Goal: Entertainment & Leisure: Consume media (video, audio)

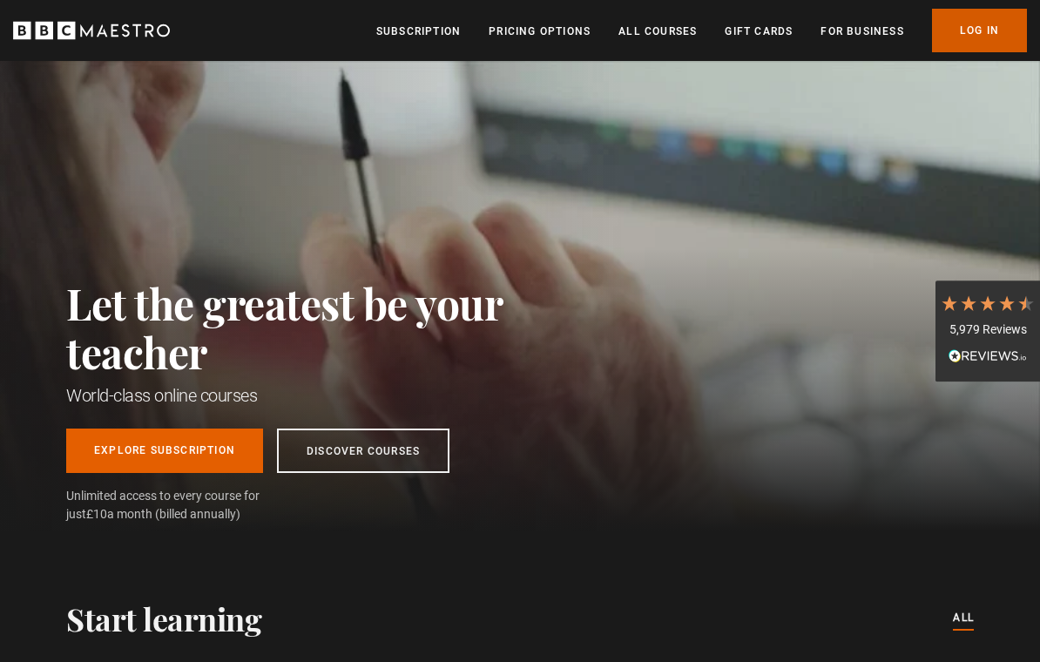
click at [978, 28] on link "Log In" at bounding box center [979, 31] width 95 height 44
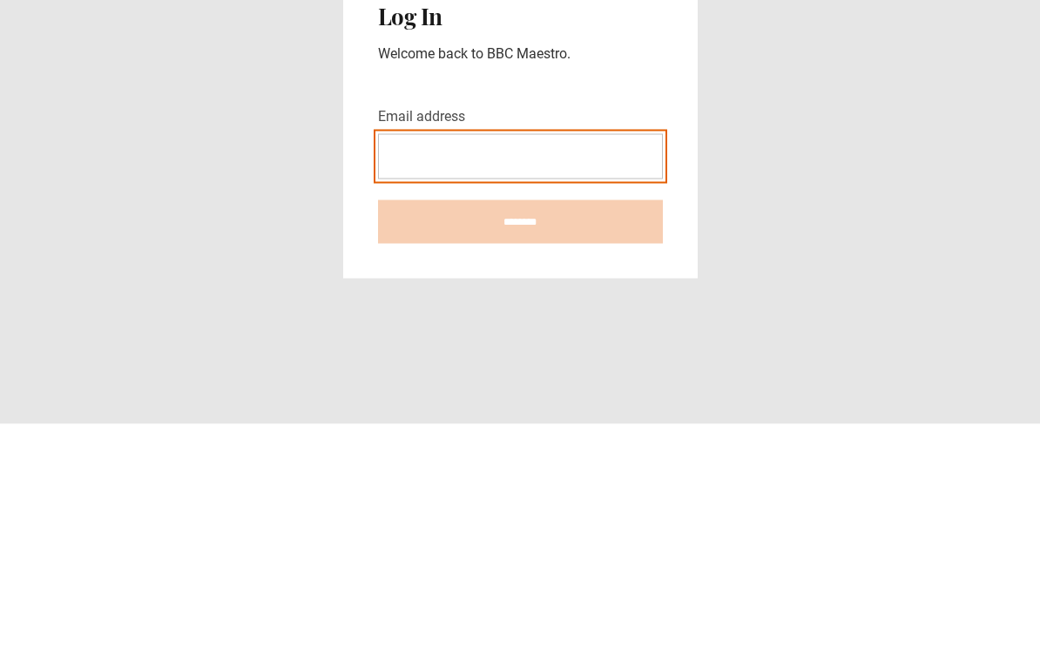
type input "**********"
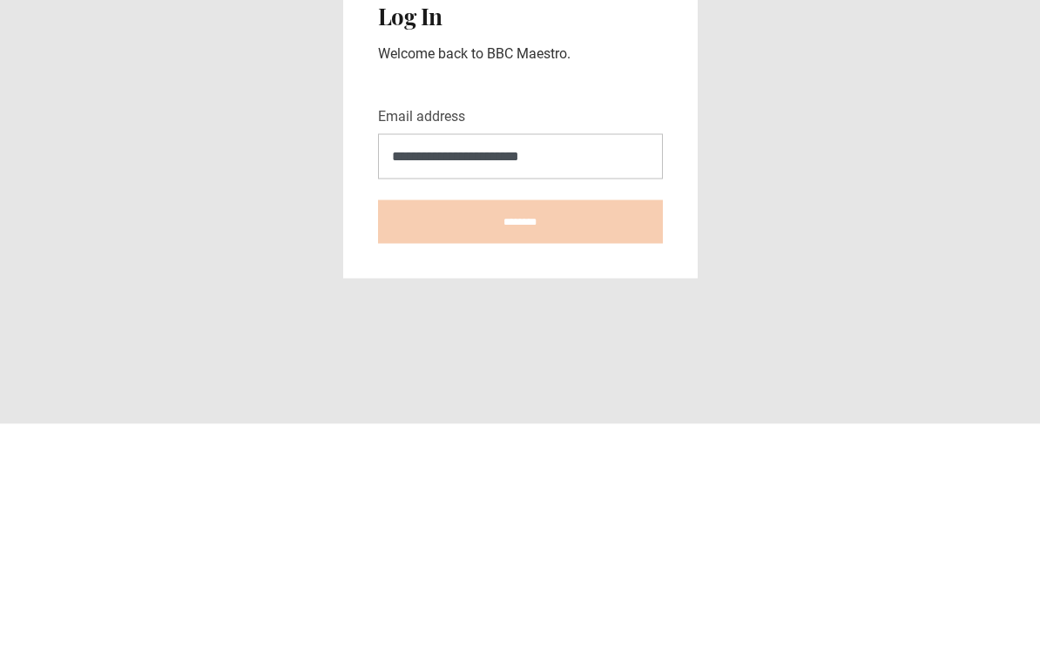
click at [520, 438] on input "********" at bounding box center [520, 460] width 285 height 44
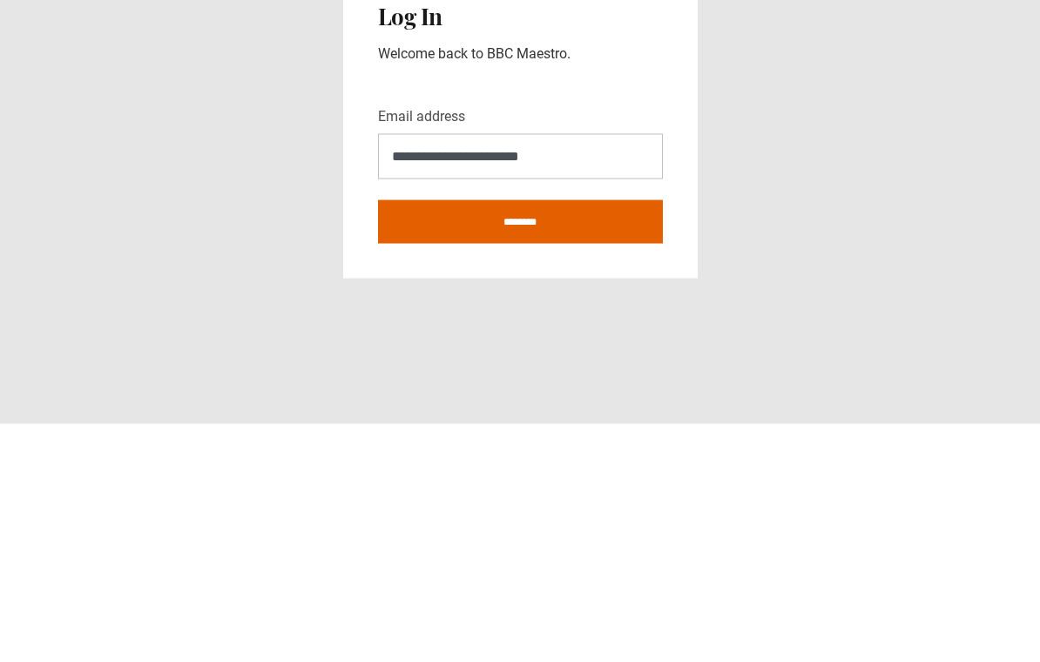
type input "**********"
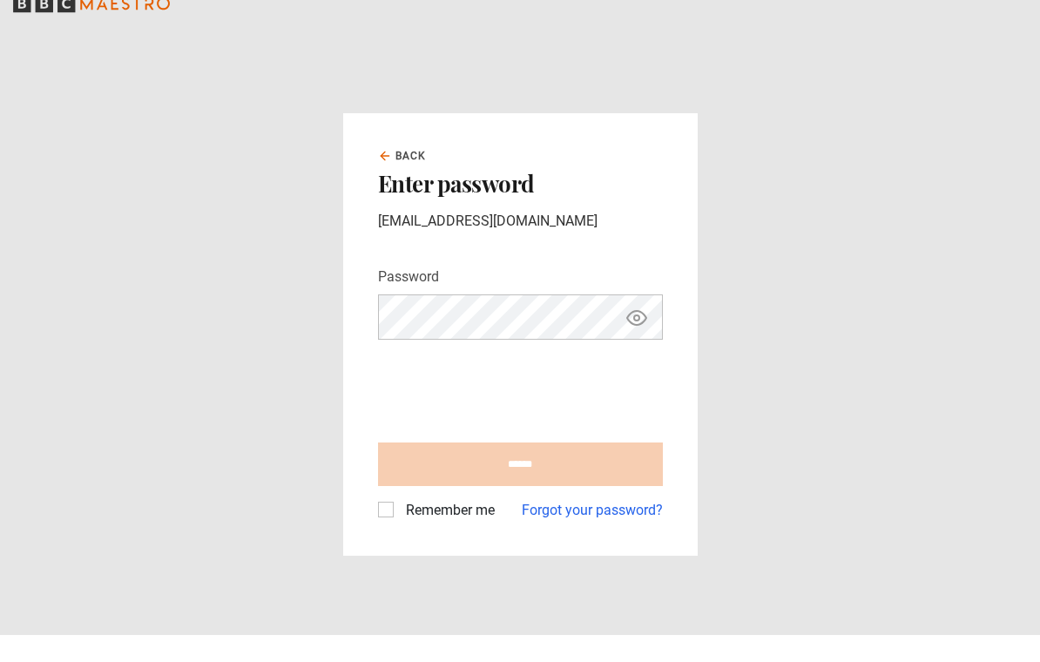
scroll to position [27, 0]
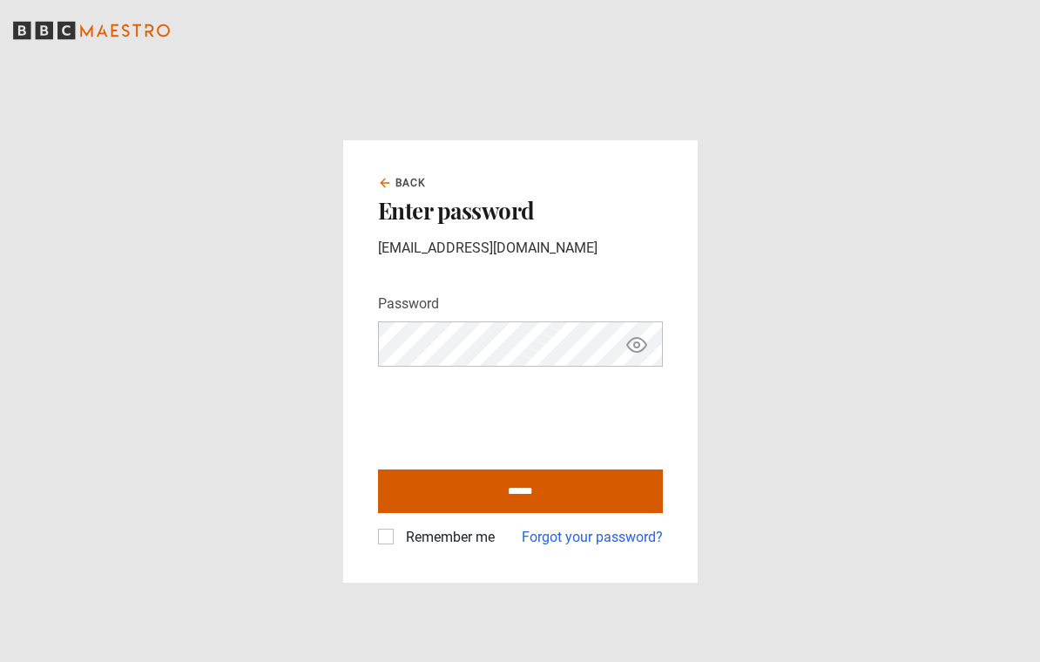
click at [484, 484] on input "******" at bounding box center [520, 492] width 285 height 44
type input "**********"
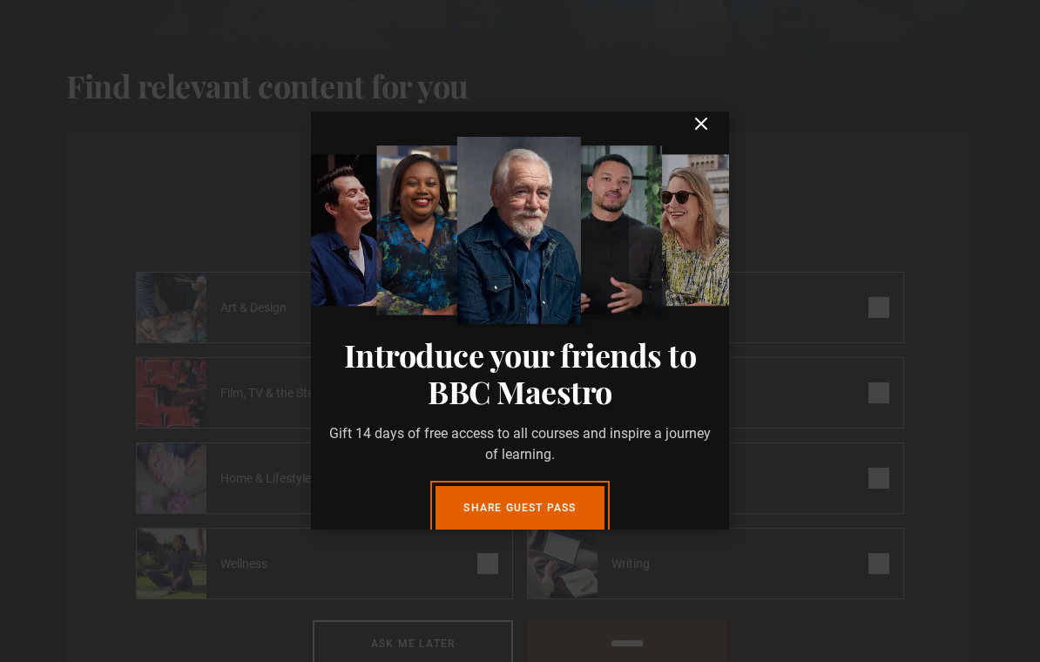
click at [700, 129] on icon "submit" at bounding box center [701, 124] width 10 height 10
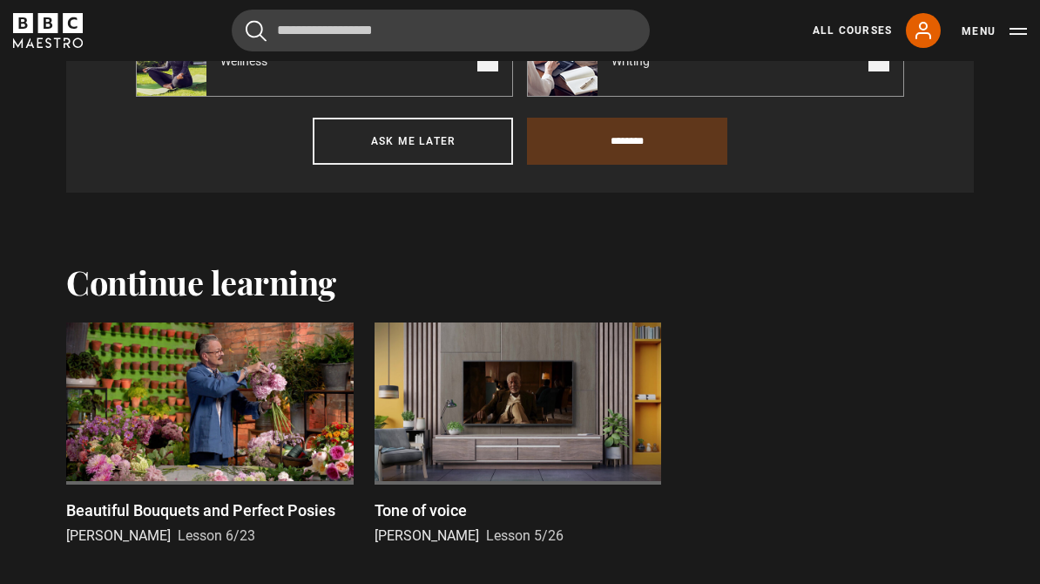
scroll to position [1082, 0]
click at [196, 512] on p "Beautiful Bouquets and Perfect Posies" at bounding box center [200, 510] width 269 height 24
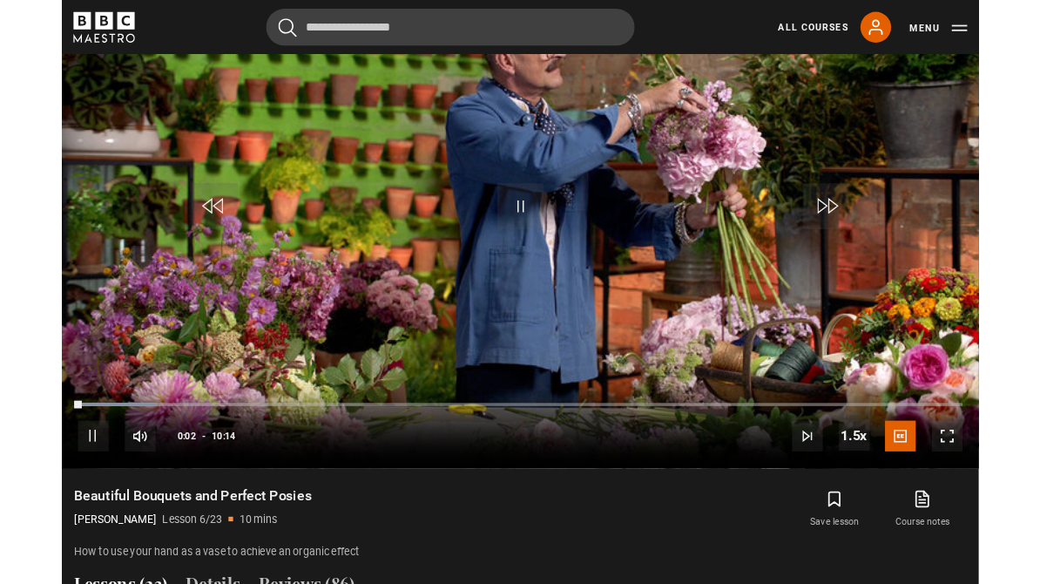
scroll to position [1051, 0]
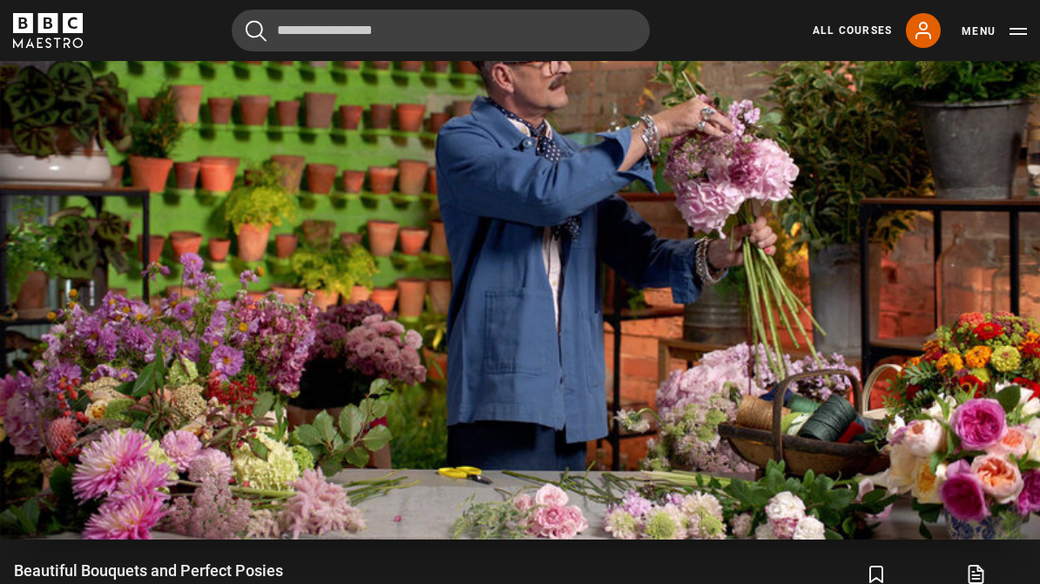
click at [611, 341] on video-js "Video Player is loading. Play Lesson Beautiful Bouquets and Perfect Posies 10s …" at bounding box center [520, 247] width 1040 height 586
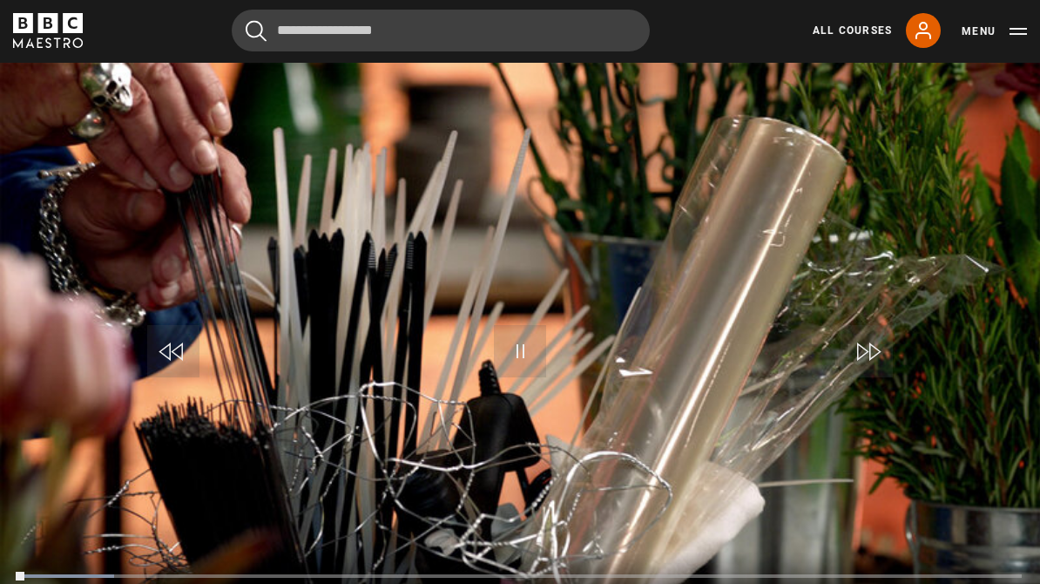
scroll to position [947, 0]
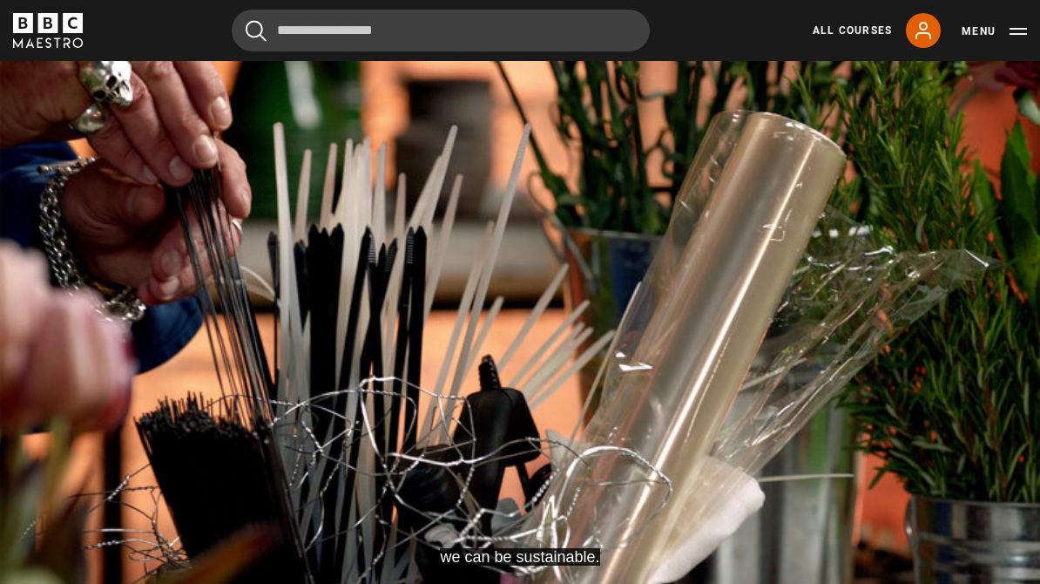
click at [895, 454] on video-js "we can be sustainable. Video Player is loading. Play Lesson Sustainability 10s …" at bounding box center [520, 351] width 1040 height 586
click at [939, 480] on video-js "Decide what you want your arrangements to be made from. Video Player is loading…" at bounding box center [520, 351] width 1040 height 586
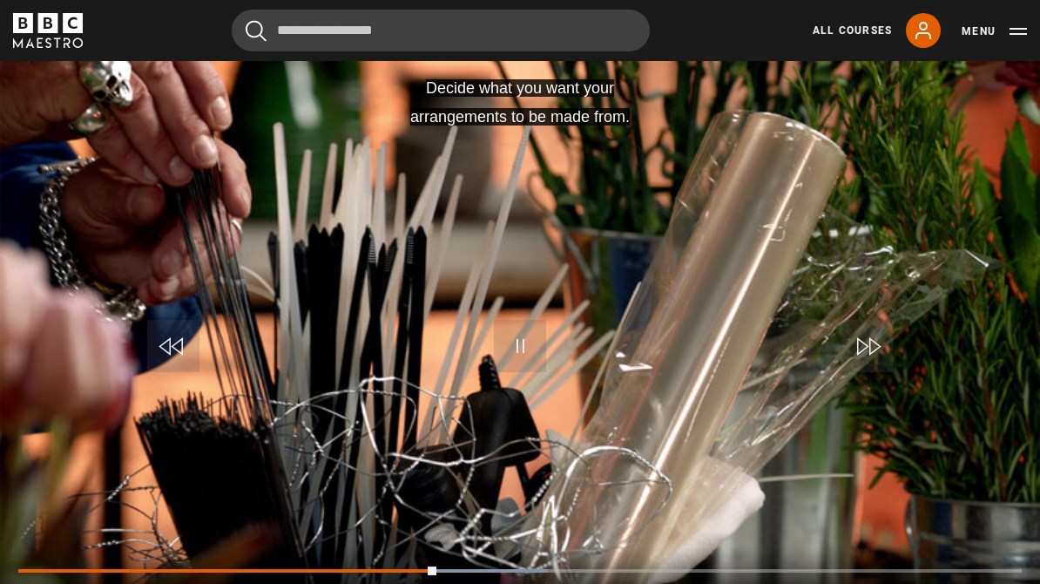
click at [952, 468] on video-js "Decide what you want your arrangements to be made from. Video Player is loading…" at bounding box center [520, 351] width 1040 height 586
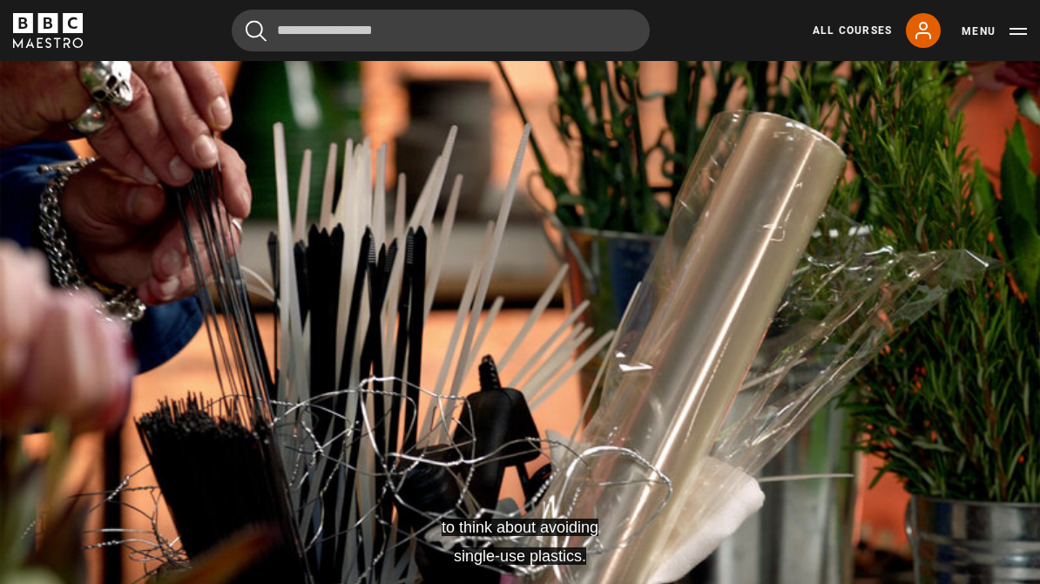
click at [943, 469] on video-js "to think about avoiding single-use plastics. Video Player is loading. Play Less…" at bounding box center [520, 351] width 1040 height 586
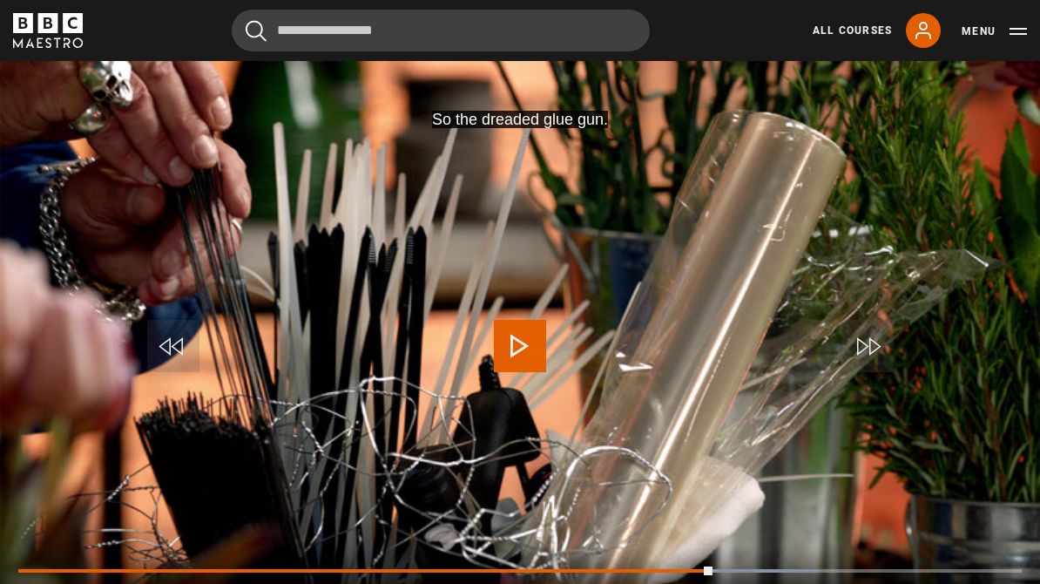
click at [967, 475] on video-js "So the dreaded glue gun. Video Player is loading. Play Lesson Sustainability 10…" at bounding box center [520, 351] width 1040 height 586
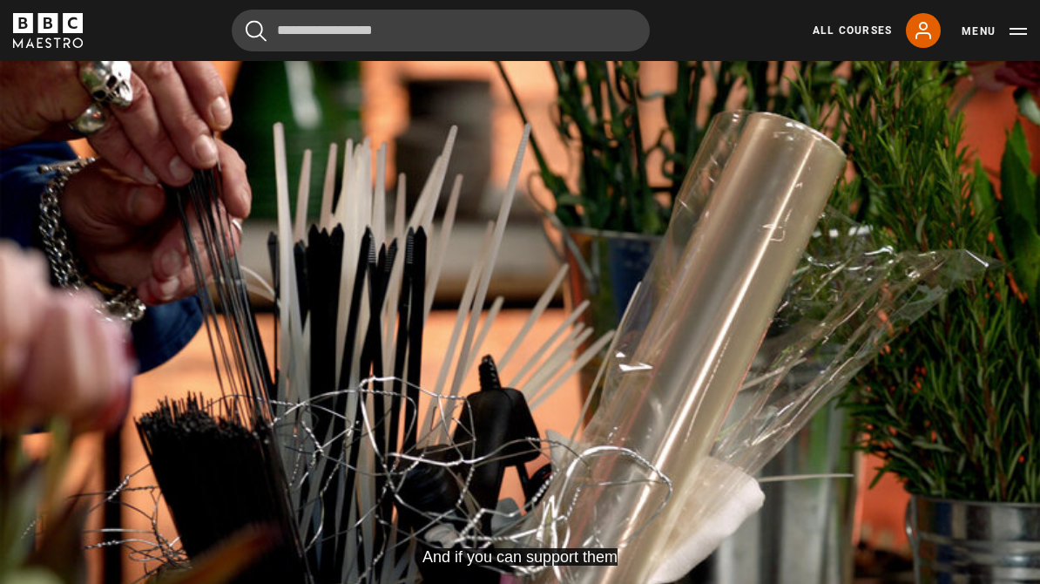
click at [974, 430] on video-js "And if you can support them Video Player is loading. Play Lesson Sustainability…" at bounding box center [520, 351] width 1040 height 586
click at [966, 424] on video-js "Video Player is loading. Play Lesson Sustainability 10s Skip Back 10 seconds Pa…" at bounding box center [520, 351] width 1040 height 586
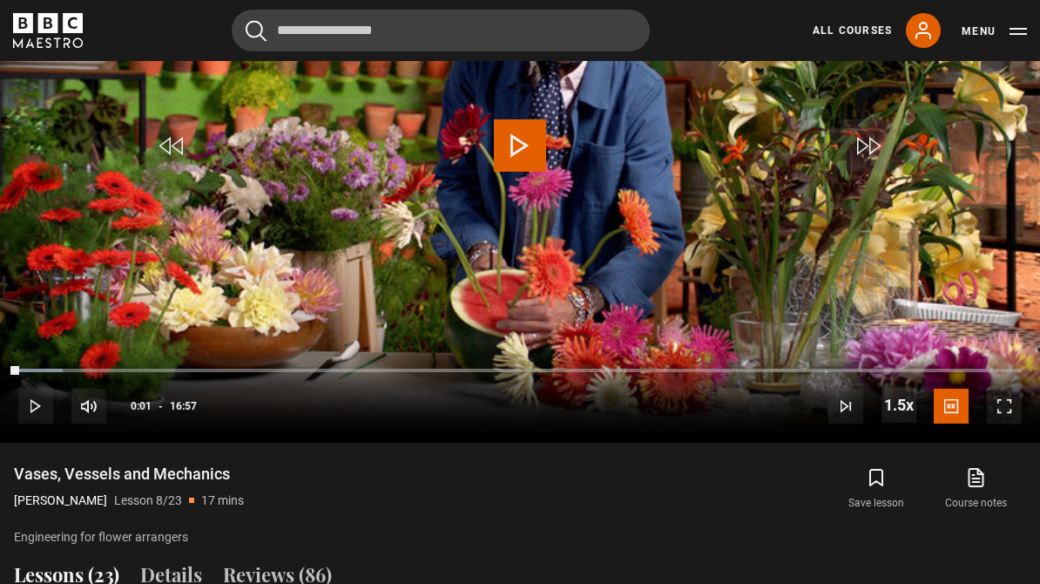
scroll to position [1051, 0]
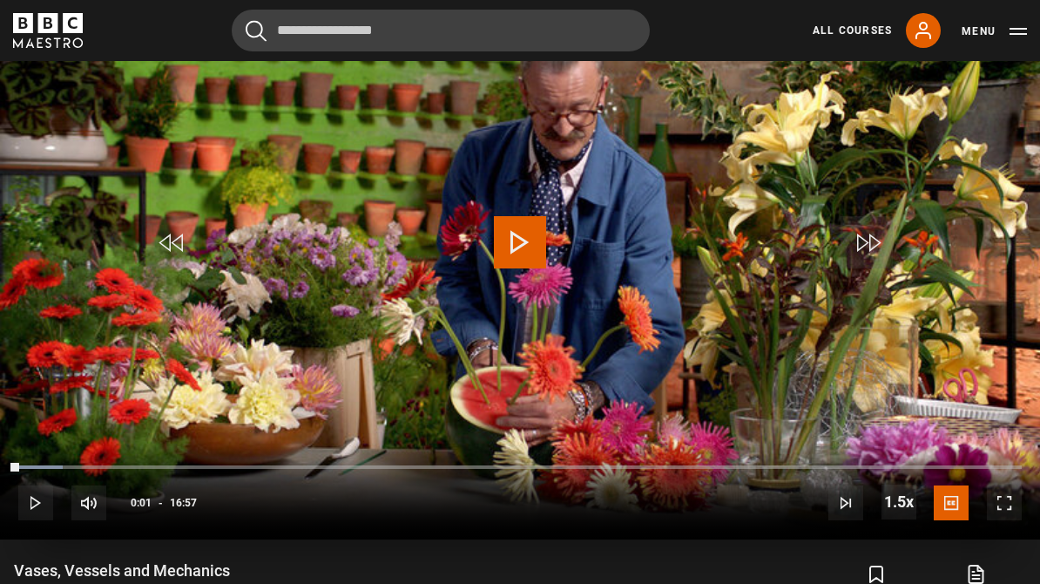
click at [531, 223] on video-js "Video Player is loading. Play Lesson Vases, Vessels and Mechanics 10s Skip Back…" at bounding box center [520, 247] width 1040 height 586
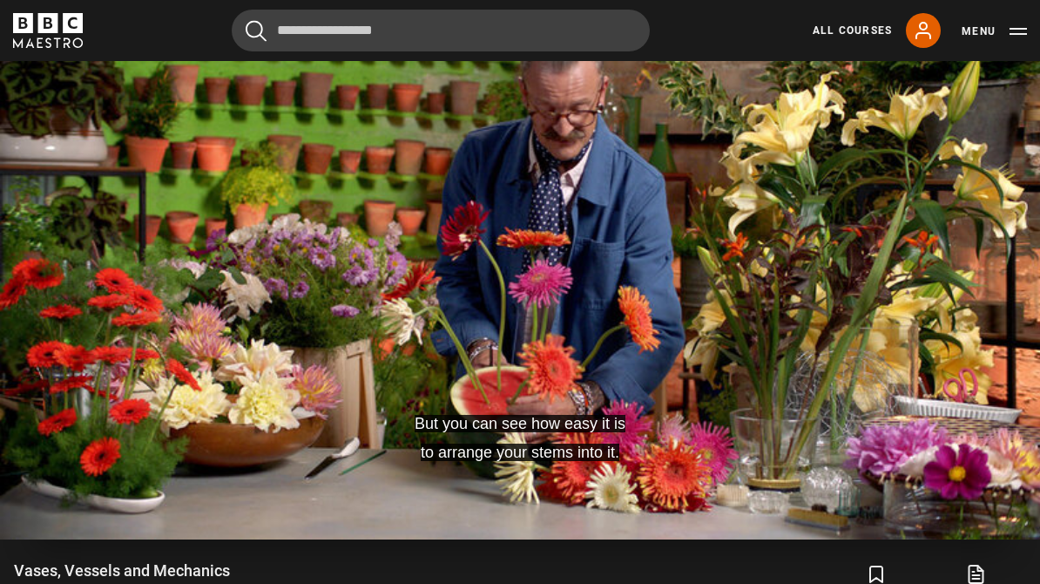
click at [1008, 470] on video-js "But you can see how easy it is to arrange your stems into it. Video Player is l…" at bounding box center [520, 247] width 1040 height 586
click at [921, 437] on video-js "What I am going to do is just show you. Video Player is loading. Play Lesson Va…" at bounding box center [520, 247] width 1040 height 586
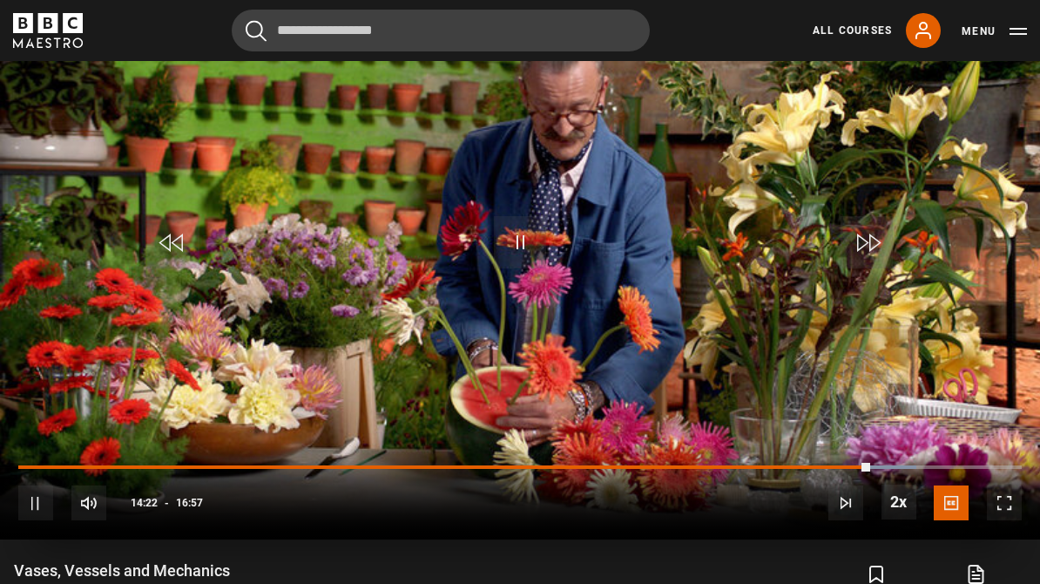
click at [960, 430] on video-js "It's quite a fun technique Video Player is loading. Play Lesson Vases, Vessels …" at bounding box center [520, 247] width 1040 height 586
click at [524, 268] on span "Video Player" at bounding box center [520, 242] width 52 height 52
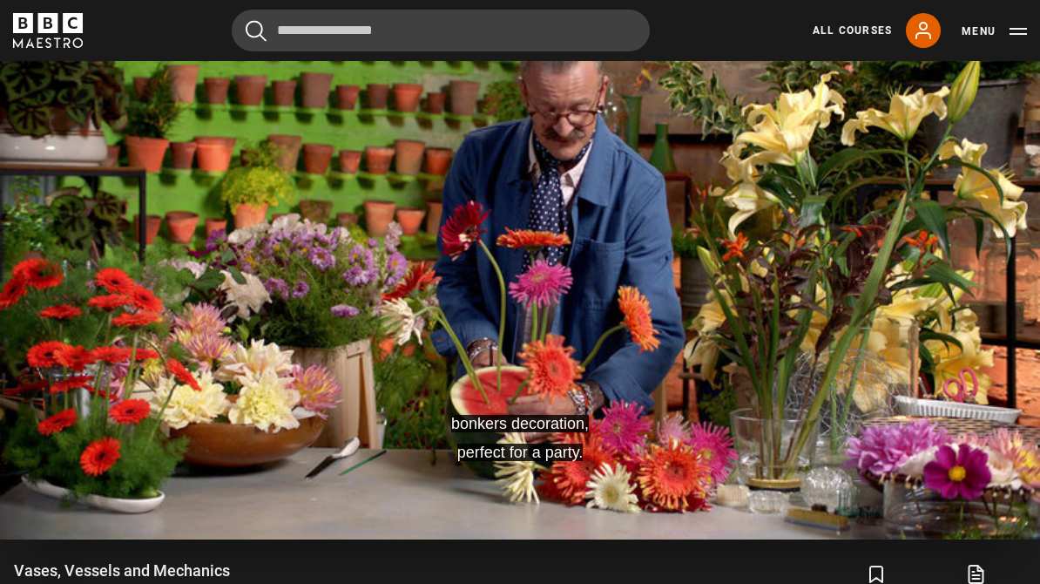
click at [597, 301] on video-js "bonkers decoration, perfect for a party. Video Player is loading. Play Lesson V…" at bounding box center [520, 247] width 1040 height 586
